Goal: Information Seeking & Learning: Find specific fact

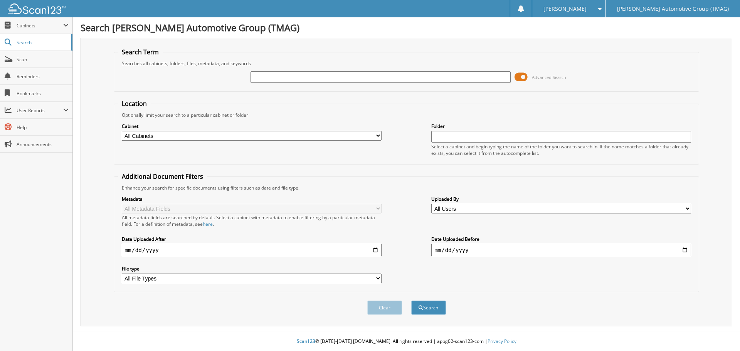
click at [281, 78] on input "text" at bounding box center [381, 77] width 260 height 12
type input "H26071"
click at [411, 301] on button "Search" at bounding box center [428, 308] width 35 height 14
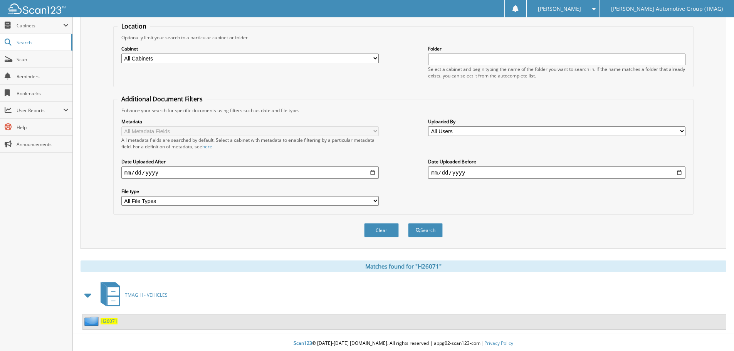
scroll to position [80, 0]
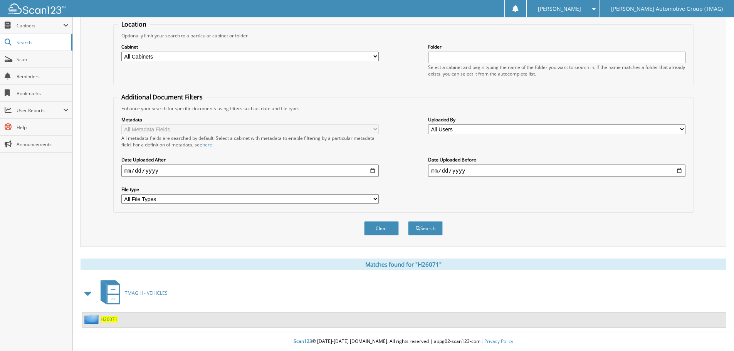
click at [104, 319] on span "H26071" at bounding box center [109, 319] width 17 height 7
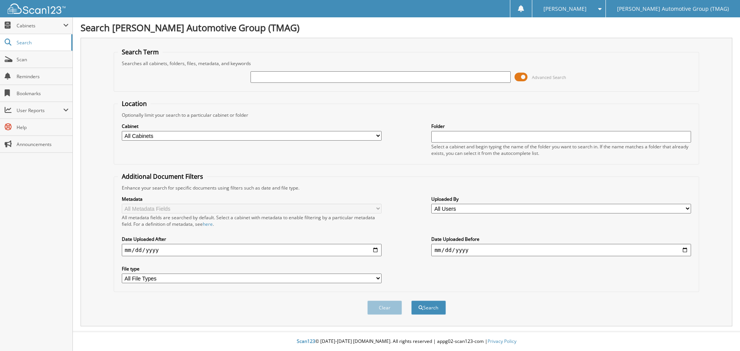
click at [252, 77] on input "text" at bounding box center [381, 77] width 260 height 12
type input "f25725"
click at [411, 301] on button "Search" at bounding box center [428, 308] width 35 height 14
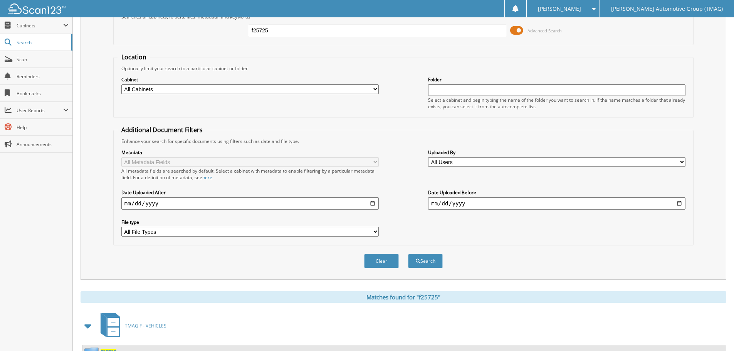
scroll to position [80, 0]
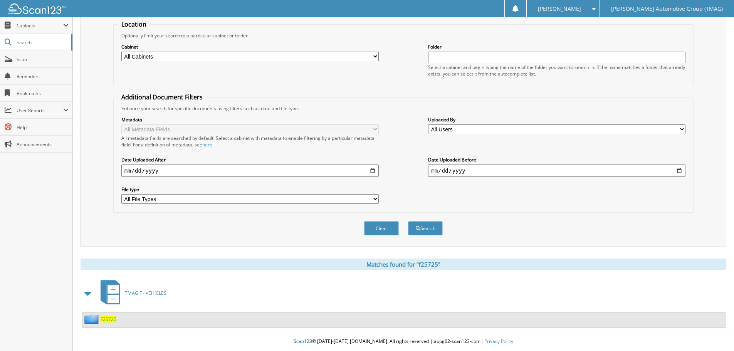
click at [113, 317] on span "F25725" at bounding box center [109, 319] width 16 height 7
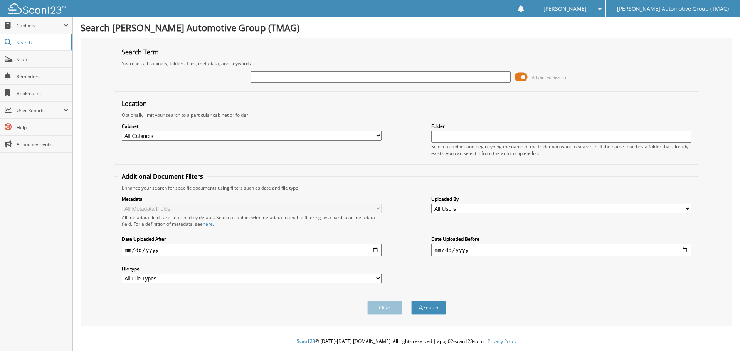
click at [271, 76] on input "text" at bounding box center [381, 77] width 260 height 12
type input "f25726"
click at [411, 301] on button "Search" at bounding box center [428, 308] width 35 height 14
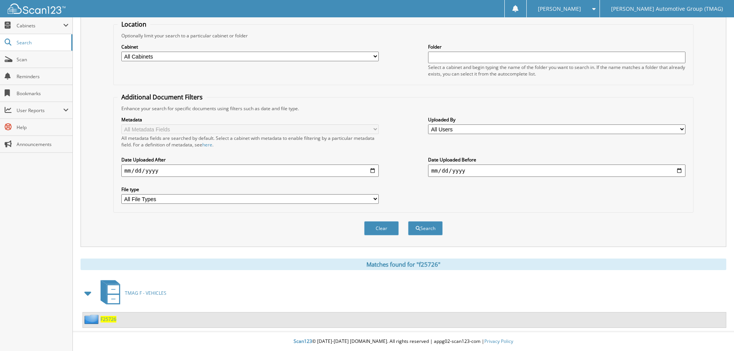
scroll to position [80, 0]
click at [104, 319] on span "F25726" at bounding box center [109, 319] width 16 height 7
